Goal: Transaction & Acquisition: Purchase product/service

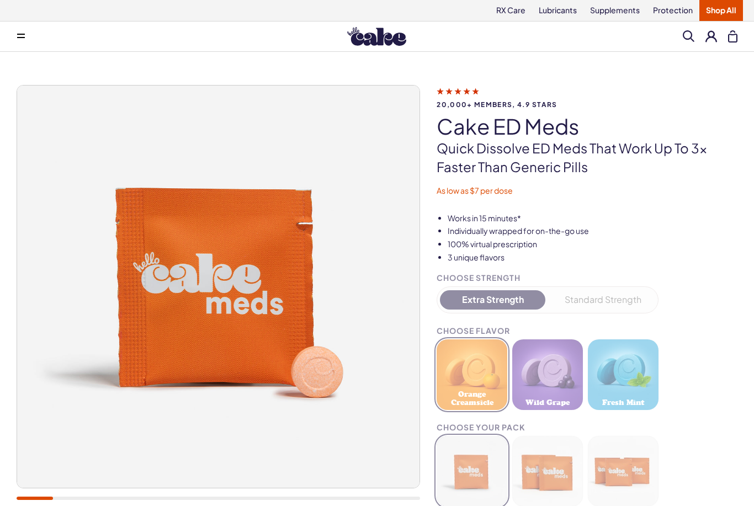
click at [513, 13] on link "RX Care" at bounding box center [510, 10] width 42 height 21
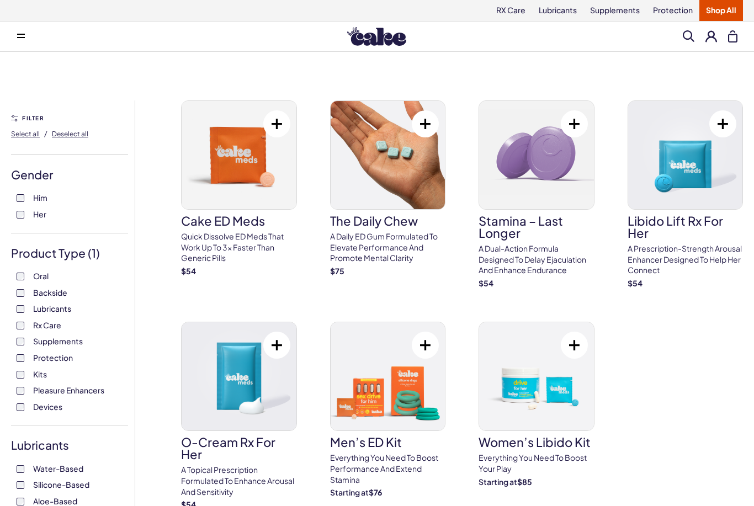
click at [25, 189] on div "Gender Him Her" at bounding box center [69, 200] width 117 height 67
click at [13, 198] on div "Him Her" at bounding box center [69, 206] width 117 height 27
click at [25, 194] on label "Him" at bounding box center [70, 198] width 106 height 11
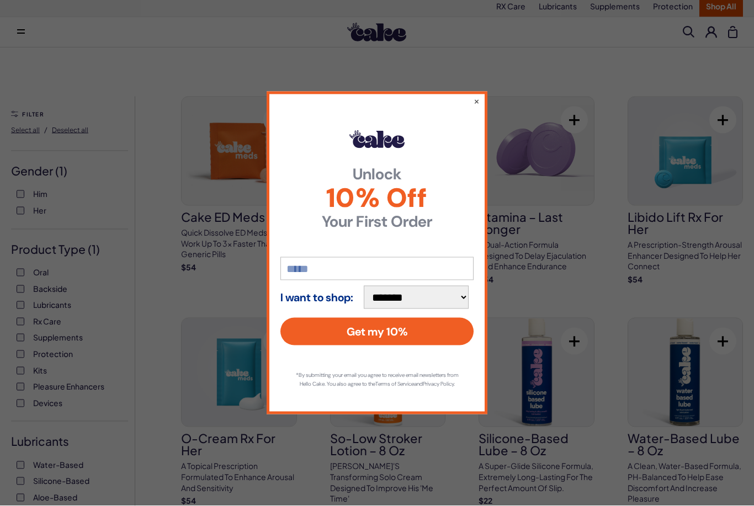
click at [479, 106] on button "×" at bounding box center [476, 100] width 6 height 11
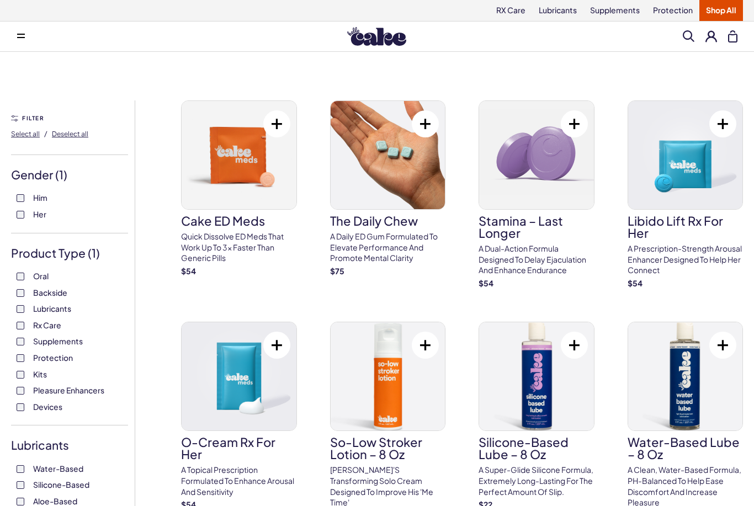
click at [619, 17] on link "Supplements" at bounding box center [614, 10] width 63 height 21
